Goal: Transaction & Acquisition: Subscribe to service/newsletter

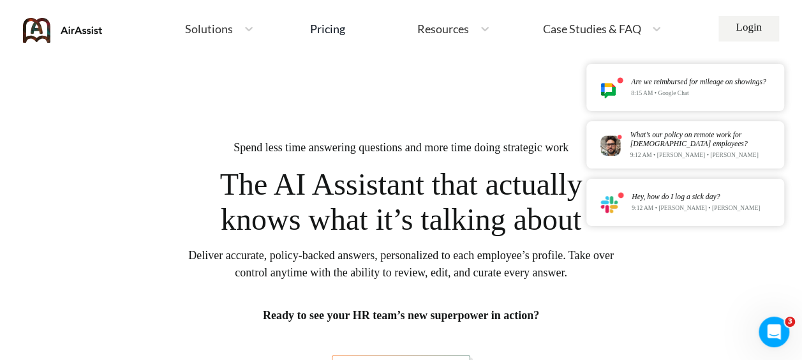
drag, startPoint x: 310, startPoint y: 91, endPoint x: 747, endPoint y: 32, distance: 441.4
click at [747, 32] on link "Login" at bounding box center [748, 29] width 61 height 26
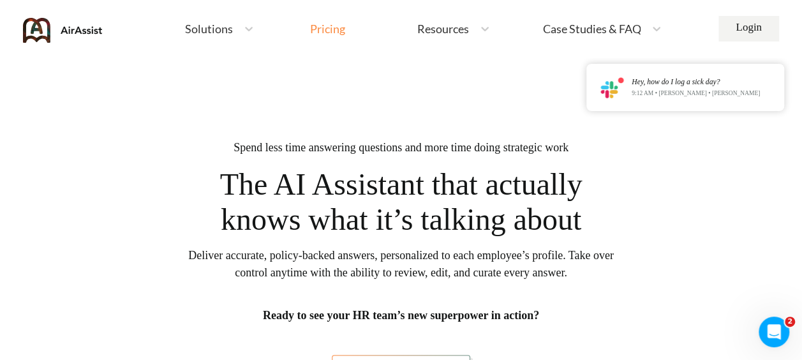
click at [325, 30] on div "Pricing" at bounding box center [327, 28] width 35 height 11
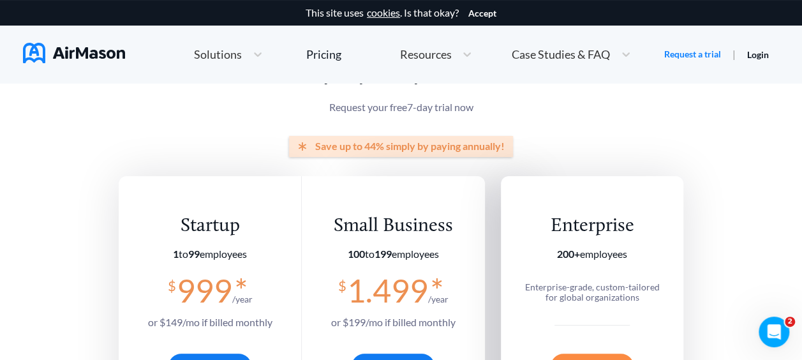
scroll to position [255, 0]
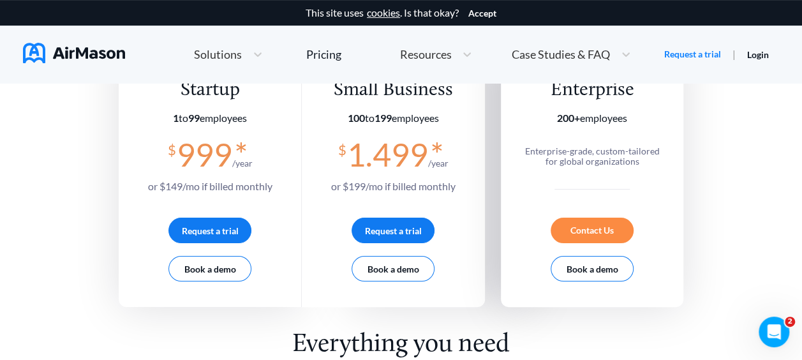
click at [255, 186] on span "or $ 149 /mo if billed monthly" at bounding box center [210, 186] width 124 height 12
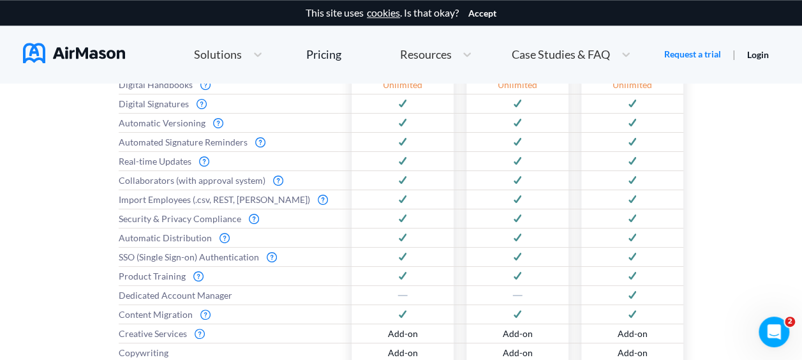
scroll to position [765, 0]
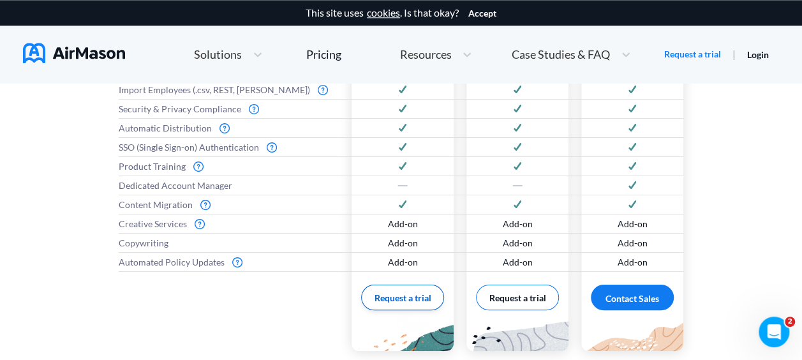
click at [411, 299] on button "Request a trial" at bounding box center [402, 297] width 83 height 26
